Goal: Information Seeking & Learning: Learn about a topic

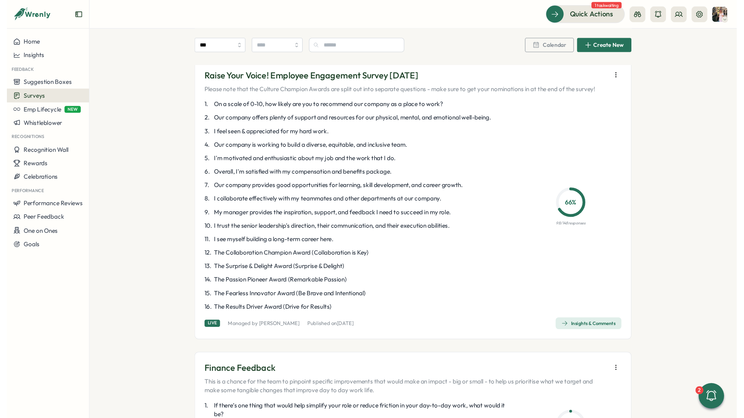
scroll to position [42, 0]
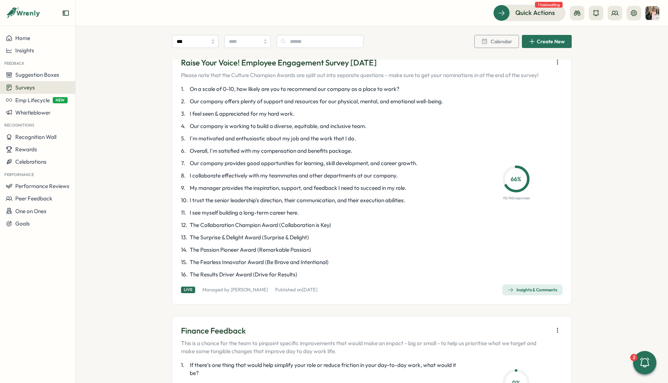
click at [525, 290] on div "Insights & Comments" at bounding box center [532, 290] width 49 height 6
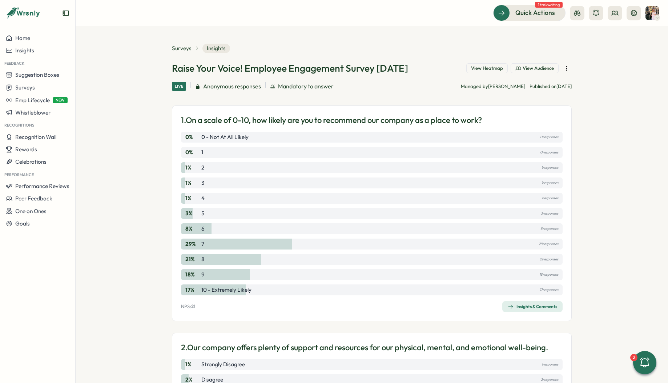
click at [9, 373] on div "Home Insights Feedback Suggestion Boxes Surveys Emp Lifecycle NEW Whistleblower…" at bounding box center [37, 204] width 75 height 345
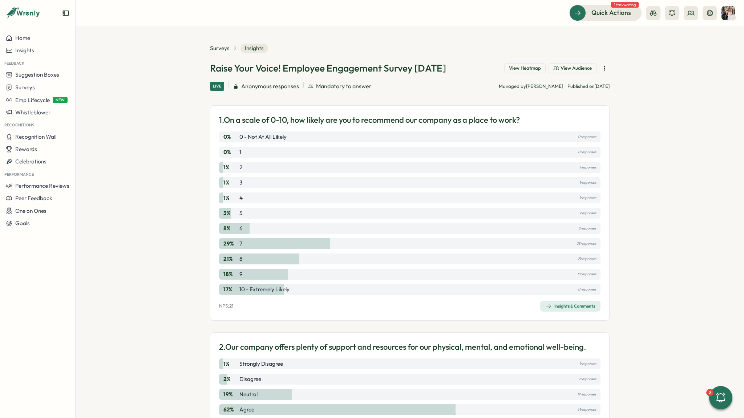
click at [566, 68] on span "View Audience" at bounding box center [576, 68] width 31 height 7
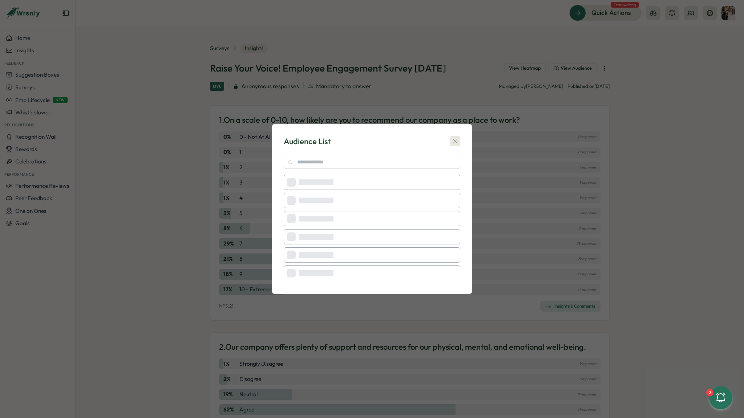
click at [457, 139] on div "Audience List Loading Loading Loading Loading Loading Loading Loading Loading L…" at bounding box center [372, 209] width 182 height 152
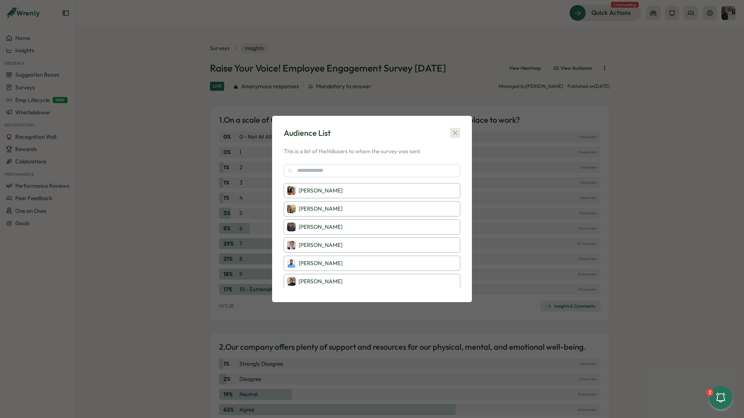
click at [451, 134] on button "button" at bounding box center [455, 133] width 10 height 10
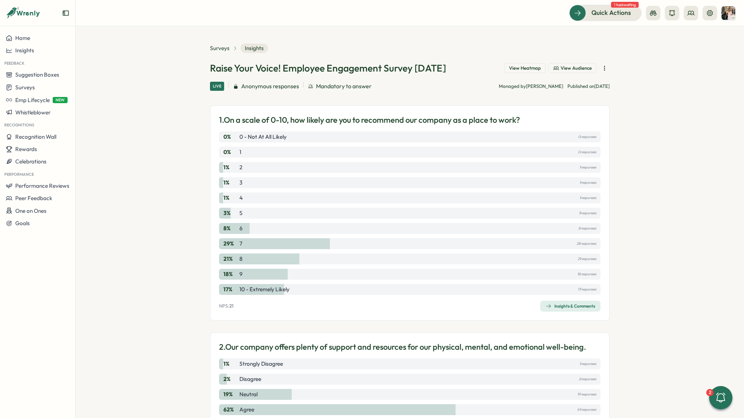
click at [509, 72] on button "View Heatmap" at bounding box center [524, 68] width 41 height 10
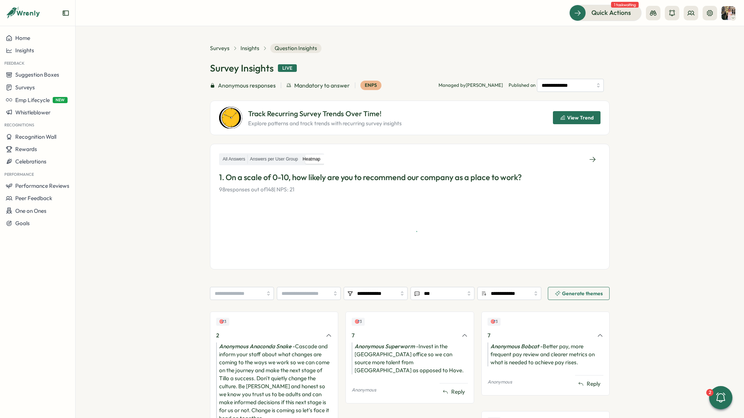
click at [269, 165] on div "All Answers Answers per User Group Heatmap" at bounding box center [410, 159] width 382 height 13
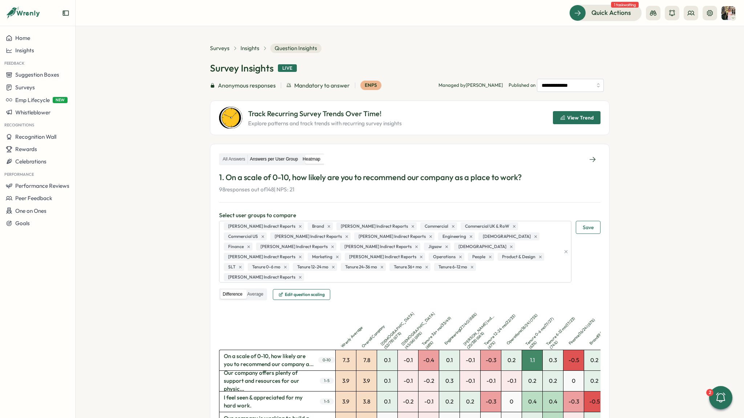
click at [269, 162] on label "Answers per User Group" at bounding box center [274, 159] width 52 height 9
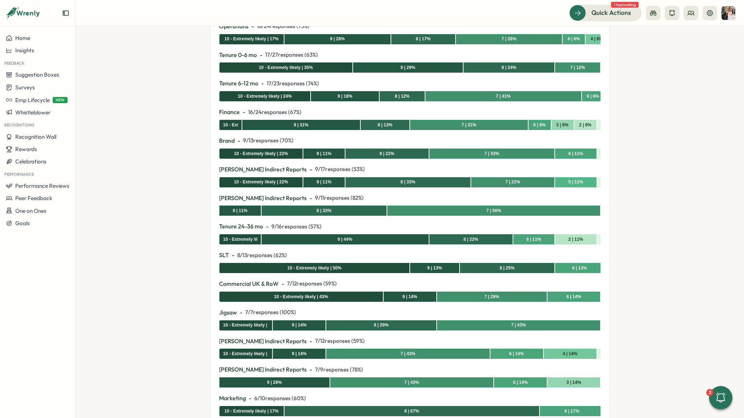
scroll to position [437, 0]
